Goal: Download file/media

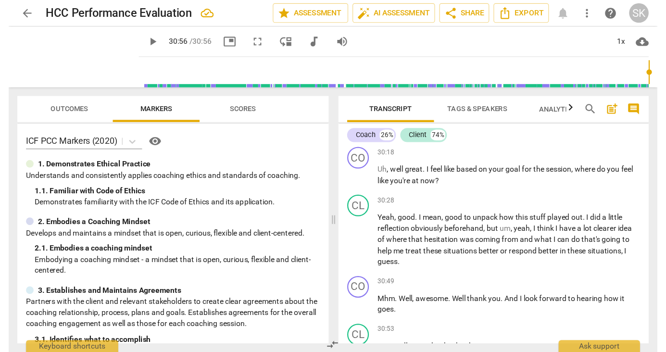
scroll to position [6904, 0]
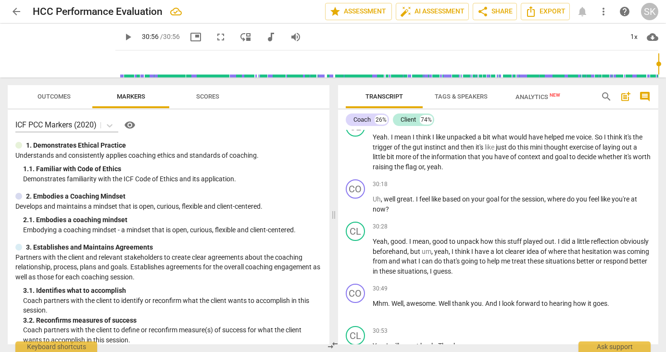
click at [575, 61] on input "range" at bounding box center [388, 64] width 539 height 31
click at [122, 36] on span "play_arrow" at bounding box center [128, 37] width 12 height 12
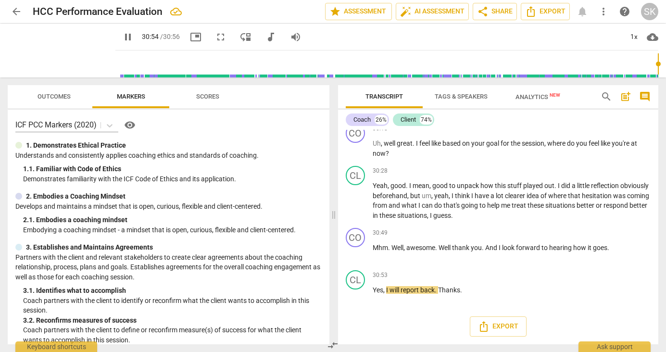
scroll to position [7009, 0]
click at [509, 312] on span "Export" at bounding box center [498, 327] width 40 height 12
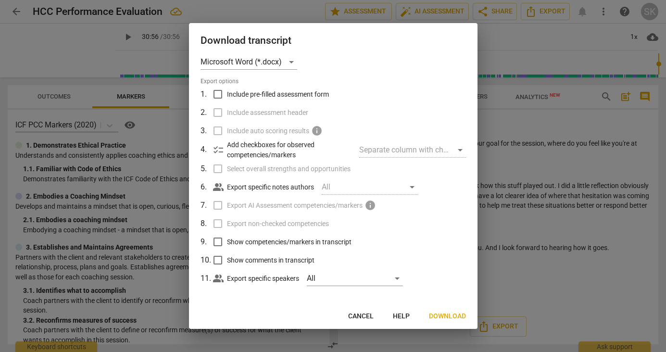
scroll to position [13, 0]
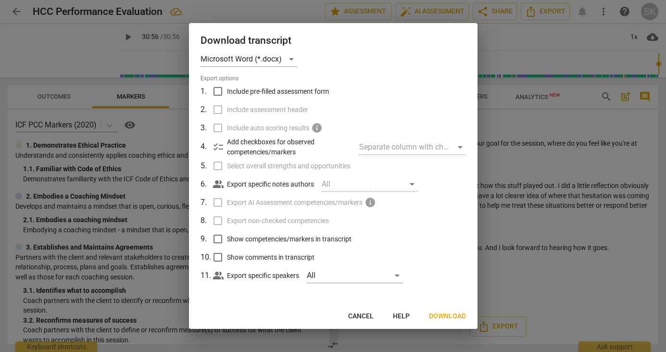
click at [445, 312] on span "Download" at bounding box center [447, 317] width 37 height 10
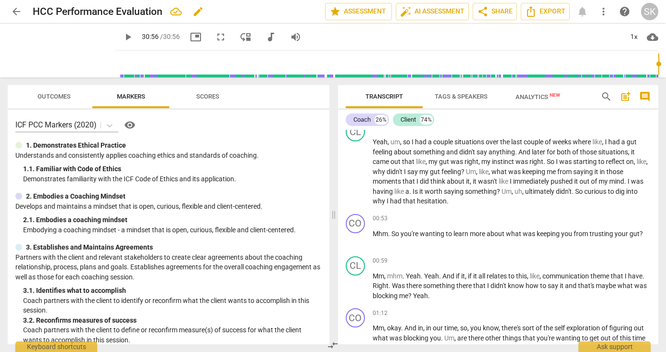
scroll to position [0, 0]
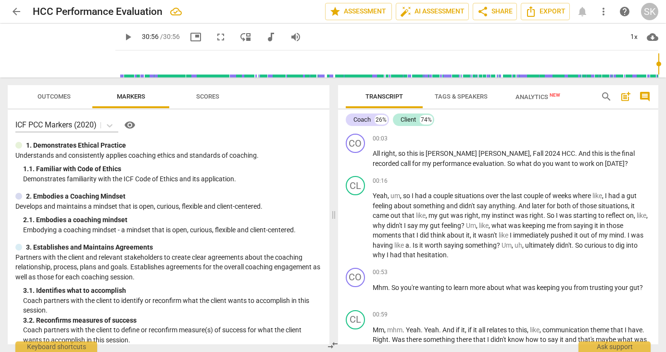
click at [119, 67] on input "range" at bounding box center [388, 64] width 539 height 31
click at [122, 38] on span "play_arrow" at bounding box center [128, 37] width 12 height 12
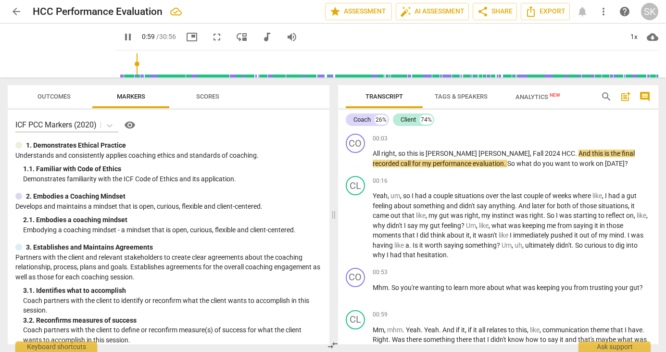
click at [125, 63] on input "range" at bounding box center [388, 64] width 539 height 31
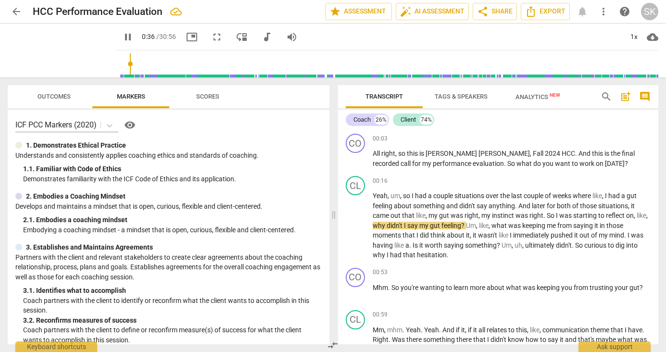
click at [119, 64] on input "range" at bounding box center [388, 64] width 539 height 31
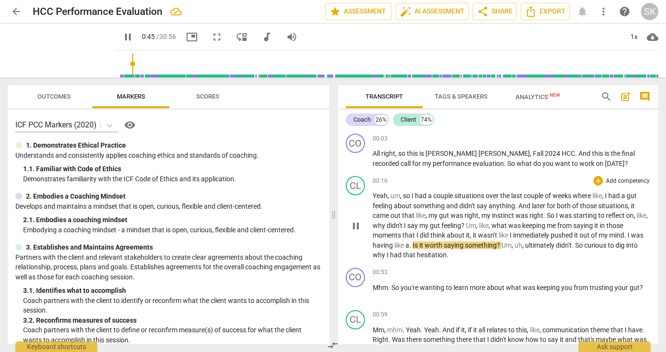
click at [411, 246] on span "." at bounding box center [410, 246] width 3 height 8
type input "46"
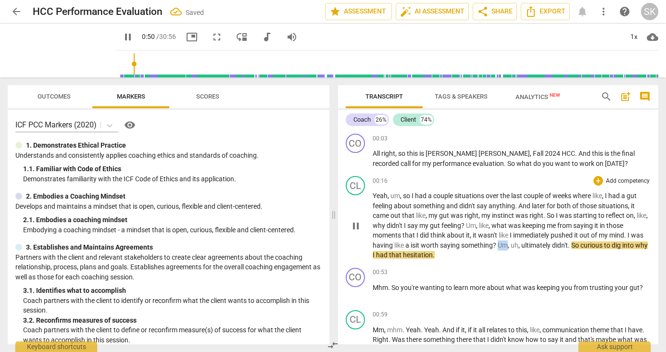
drag, startPoint x: 501, startPoint y: 246, endPoint x: 510, endPoint y: 247, distance: 9.7
click at [510, 247] on p "Yeah , um , so I had a couple situations over the last couple of weeks where li…" at bounding box center [512, 225] width 279 height 69
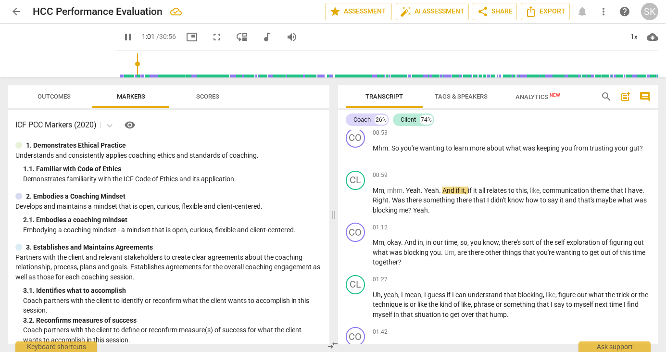
scroll to position [144, 0]
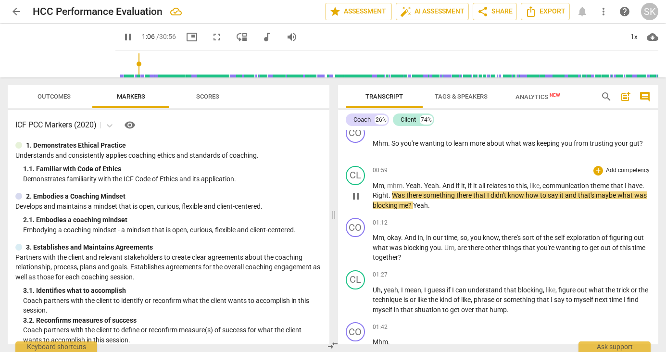
click at [575, 190] on span "." at bounding box center [644, 186] width 2 height 8
type input "67"
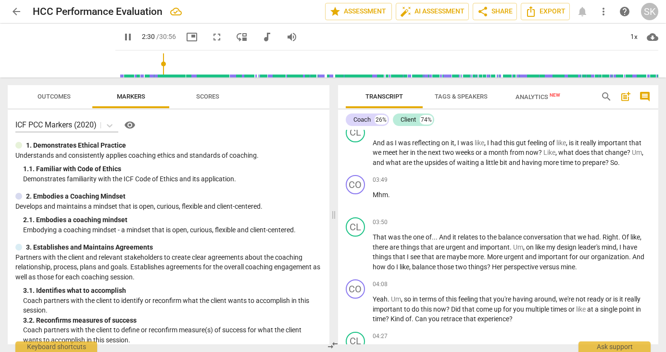
scroll to position [789, 0]
click at [356, 152] on span "pause" at bounding box center [356, 153] width 12 height 12
click at [356, 152] on span "play_arrow" at bounding box center [356, 153] width 12 height 12
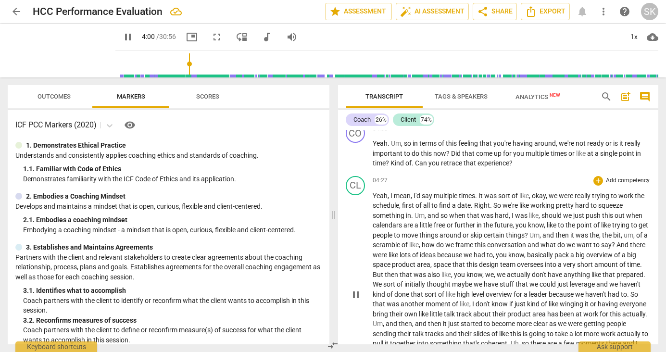
scroll to position [948, 0]
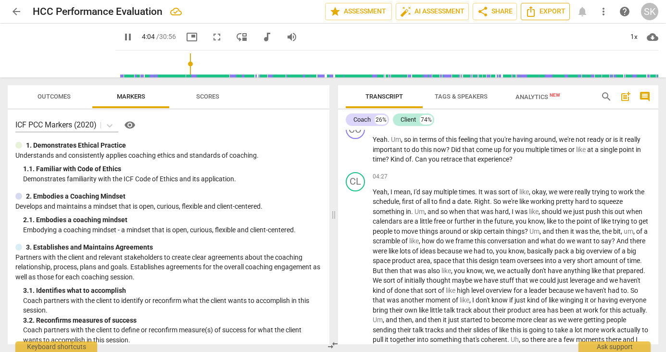
click at [552, 11] on span "Export" at bounding box center [545, 12] width 40 height 12
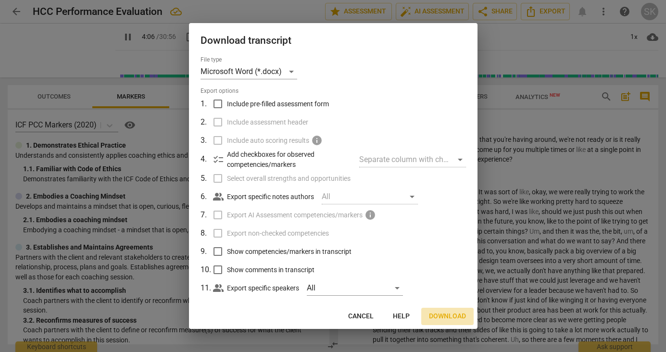
click at [454, 312] on span "Download" at bounding box center [447, 317] width 37 height 10
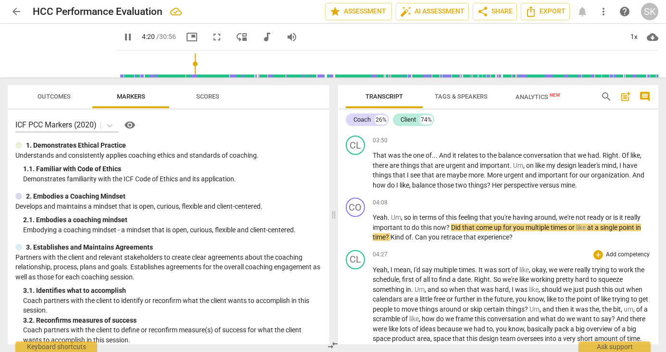
scroll to position [868, 0]
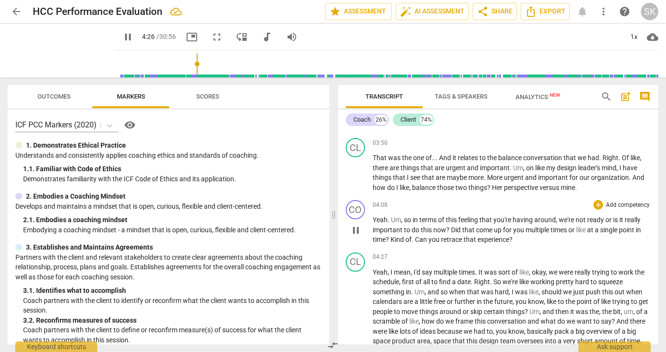
click at [414, 240] on span "." at bounding box center [413, 240] width 3 height 8
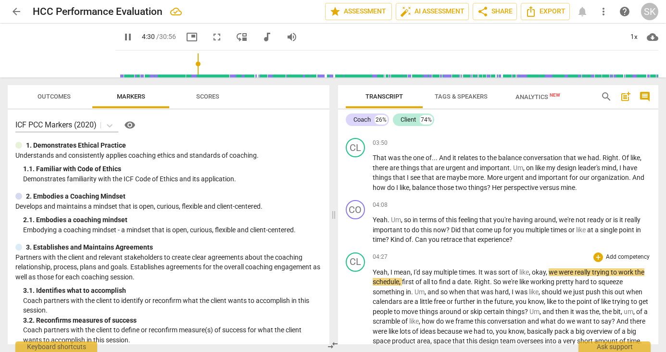
type input "271"
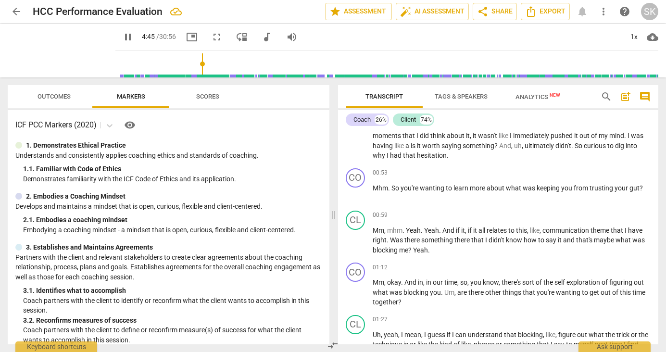
scroll to position [0, 0]
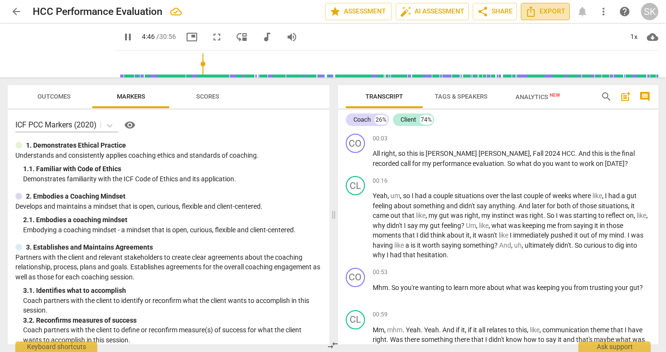
click at [552, 14] on span "Export" at bounding box center [545, 12] width 40 height 12
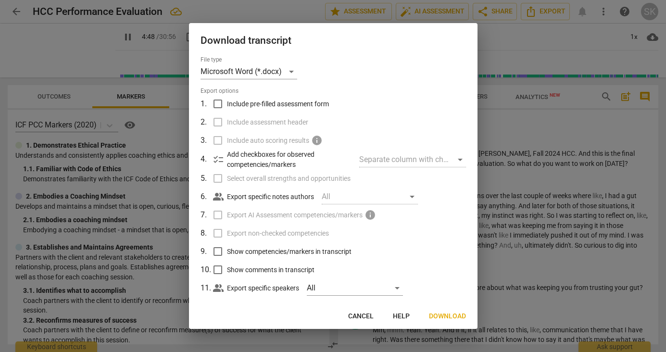
click at [442, 312] on span "Download" at bounding box center [447, 317] width 37 height 10
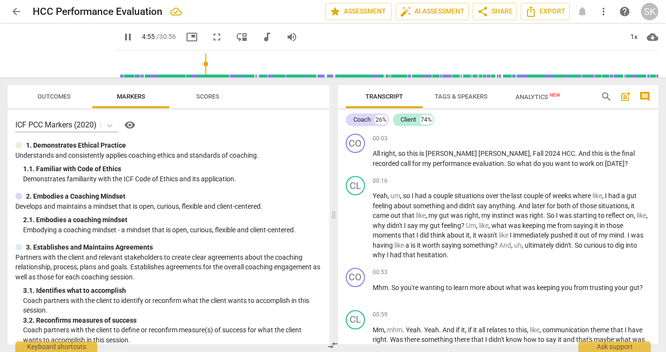
scroll to position [1055, 0]
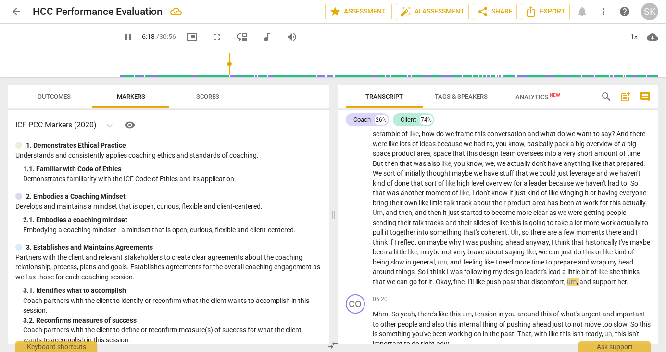
click at [122, 37] on span "pause" at bounding box center [128, 37] width 12 height 12
type input "379"
